Goal: Check status

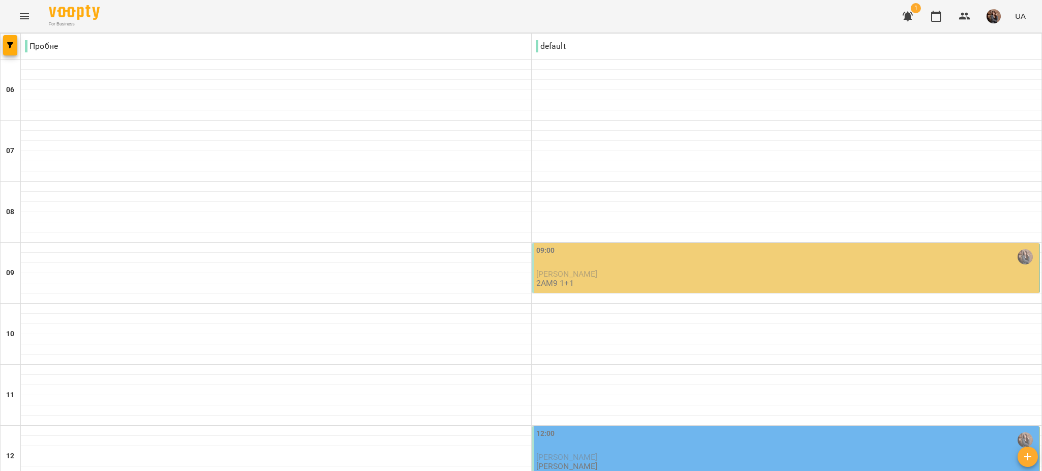
scroll to position [584, 0]
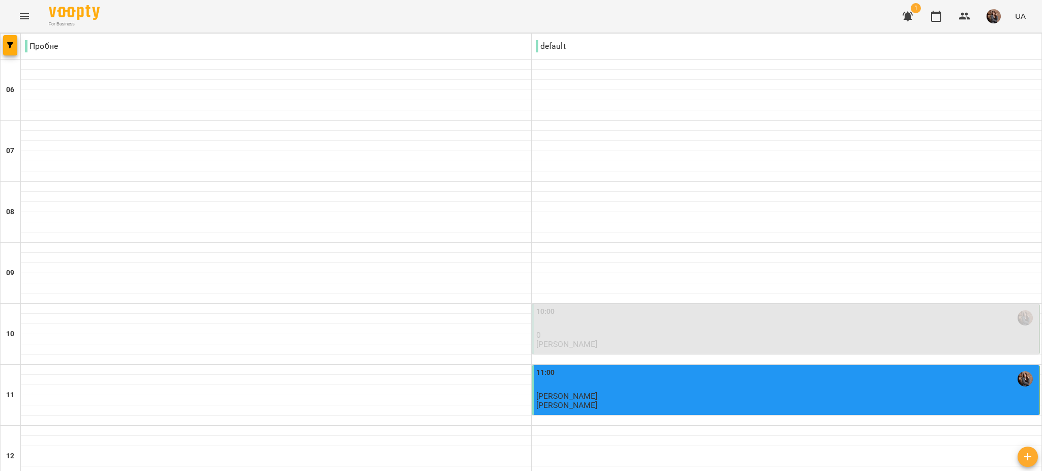
scroll to position [637, 0]
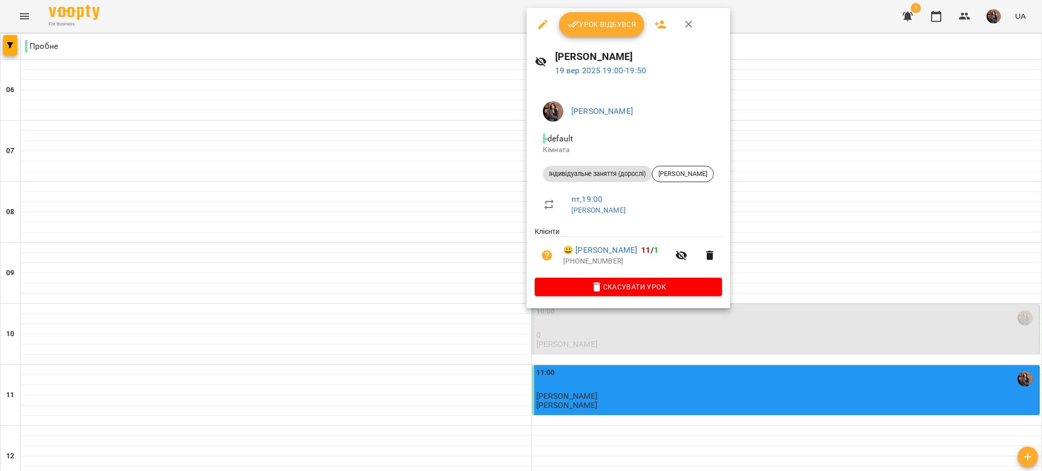
click at [612, 38] on div "Урок відбувся" at bounding box center [627, 24] width 203 height 33
click at [599, 9] on div "Урок відбувся" at bounding box center [627, 24] width 203 height 33
click at [598, 16] on button "Урок відбувся" at bounding box center [601, 24] width 85 height 24
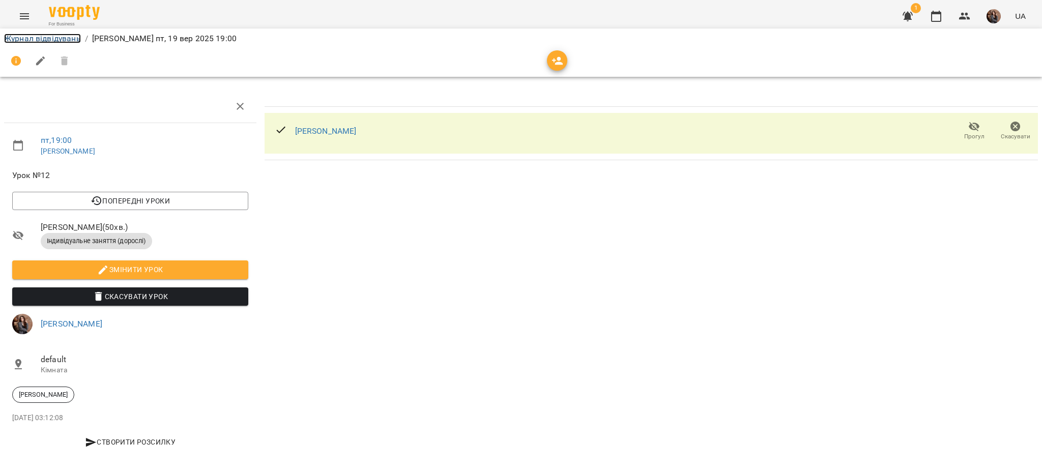
click at [68, 39] on link "Журнал відвідувань" at bounding box center [42, 39] width 77 height 10
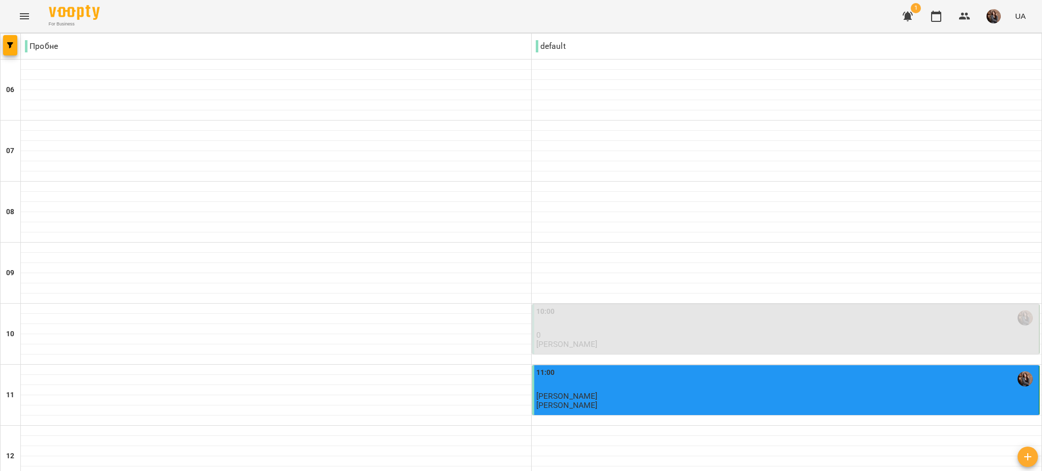
scroll to position [693, 0]
